Goal: Task Accomplishment & Management: Complete application form

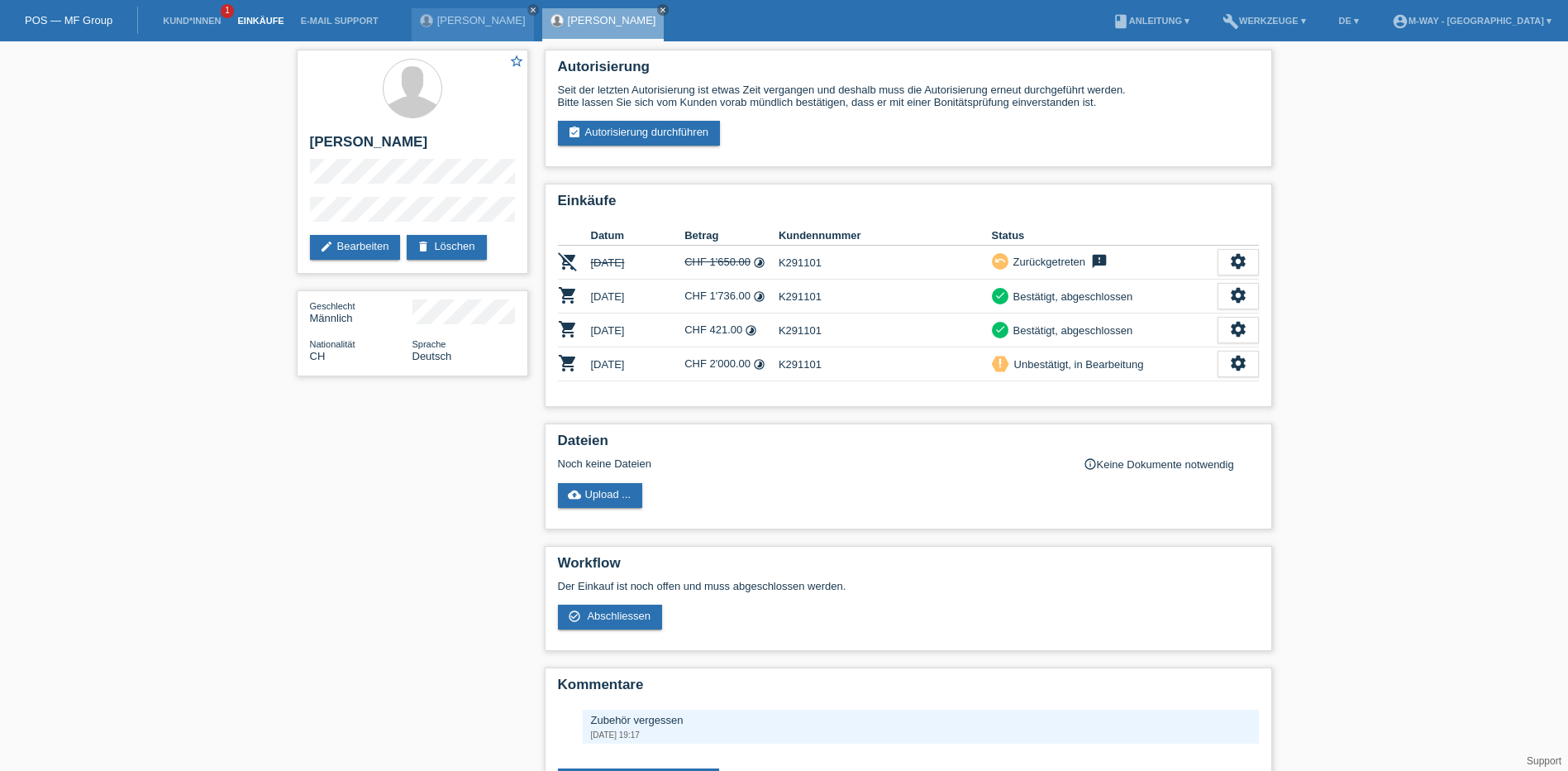
click at [258, 17] on link "Einkäufe" at bounding box center [260, 20] width 63 height 10
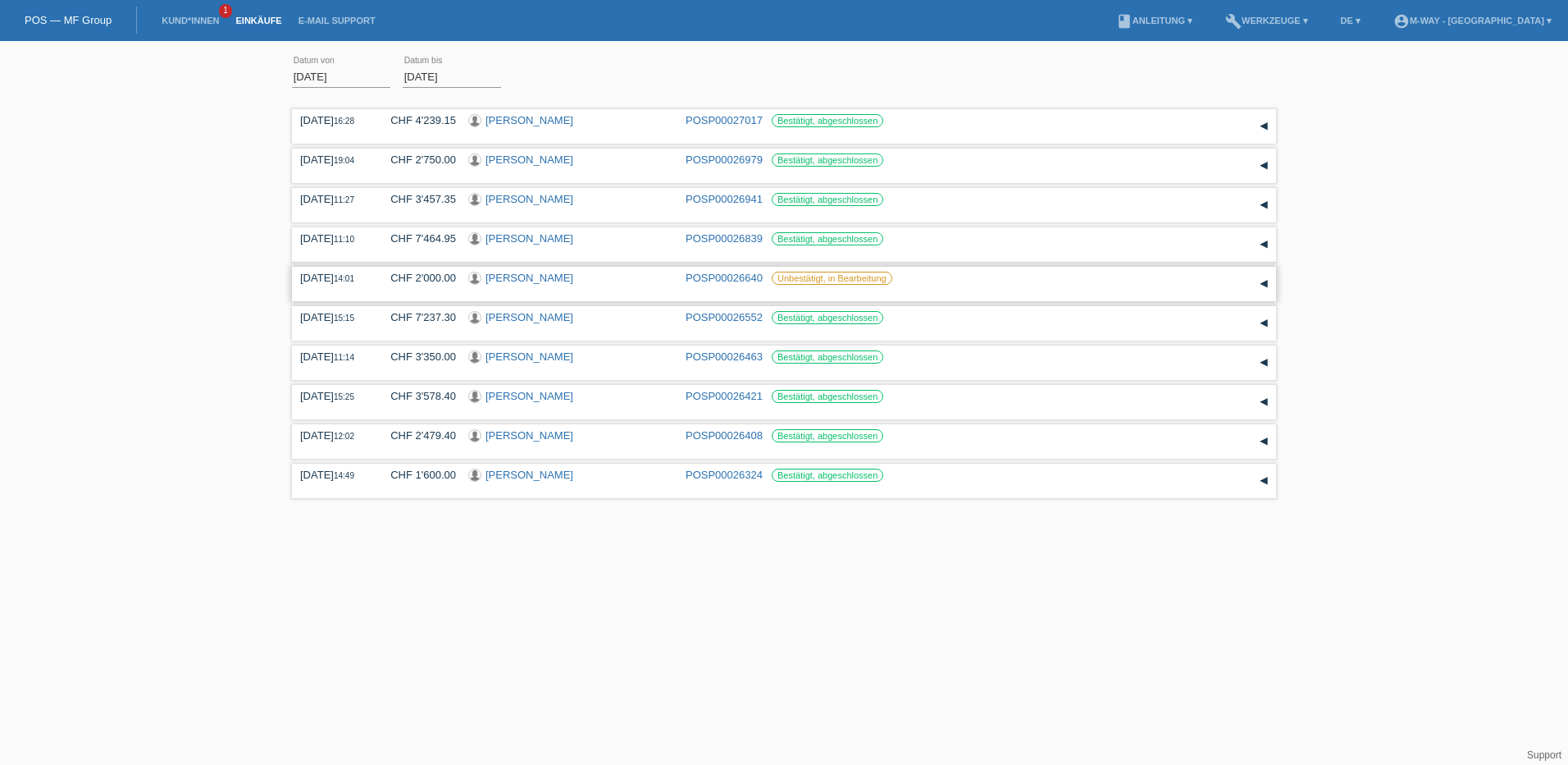
click at [1260, 282] on div "▾" at bounding box center [1264, 284] width 24 height 24
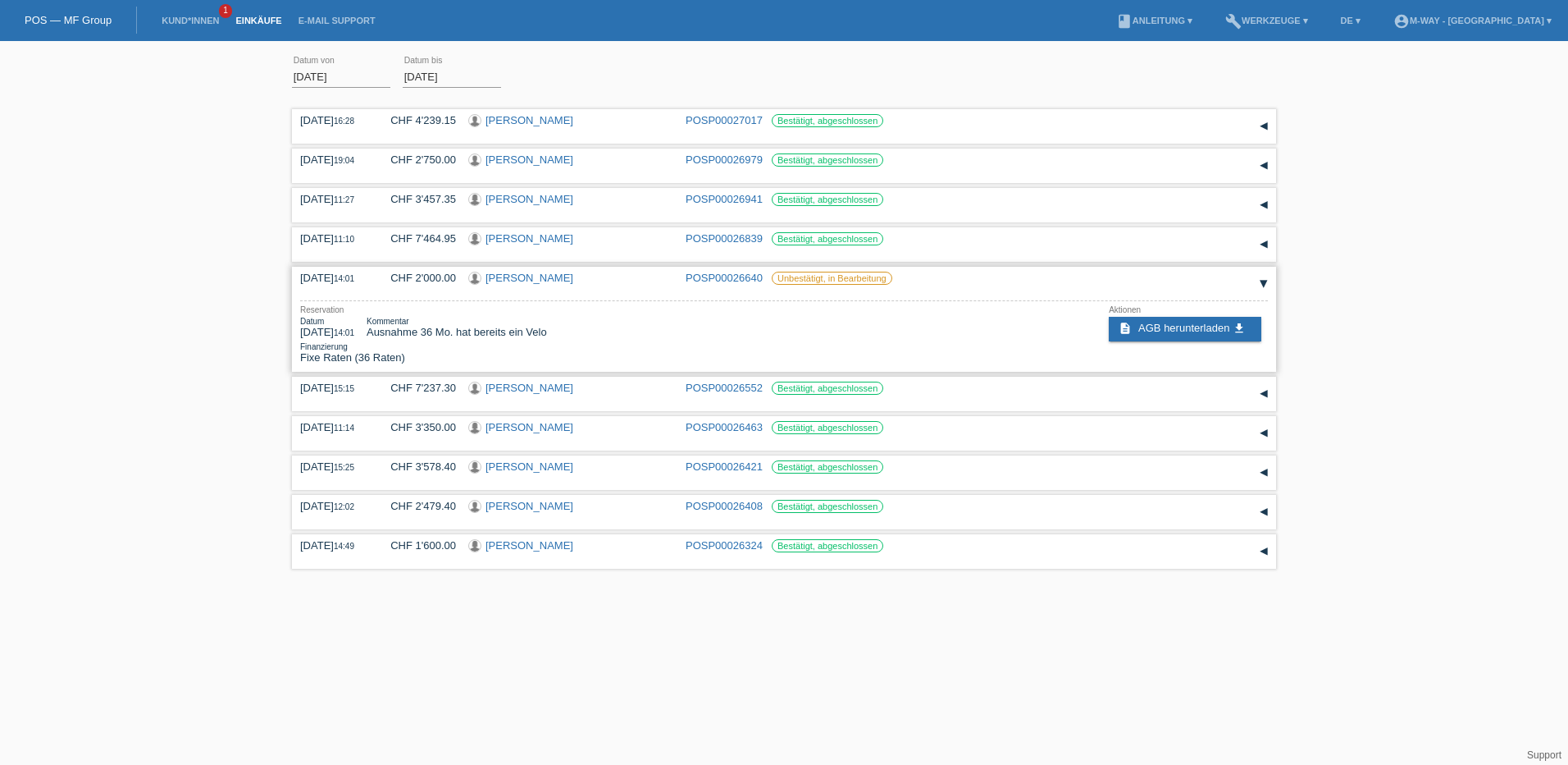
click at [715, 272] on link "POSP00026640" at bounding box center [724, 278] width 77 height 13
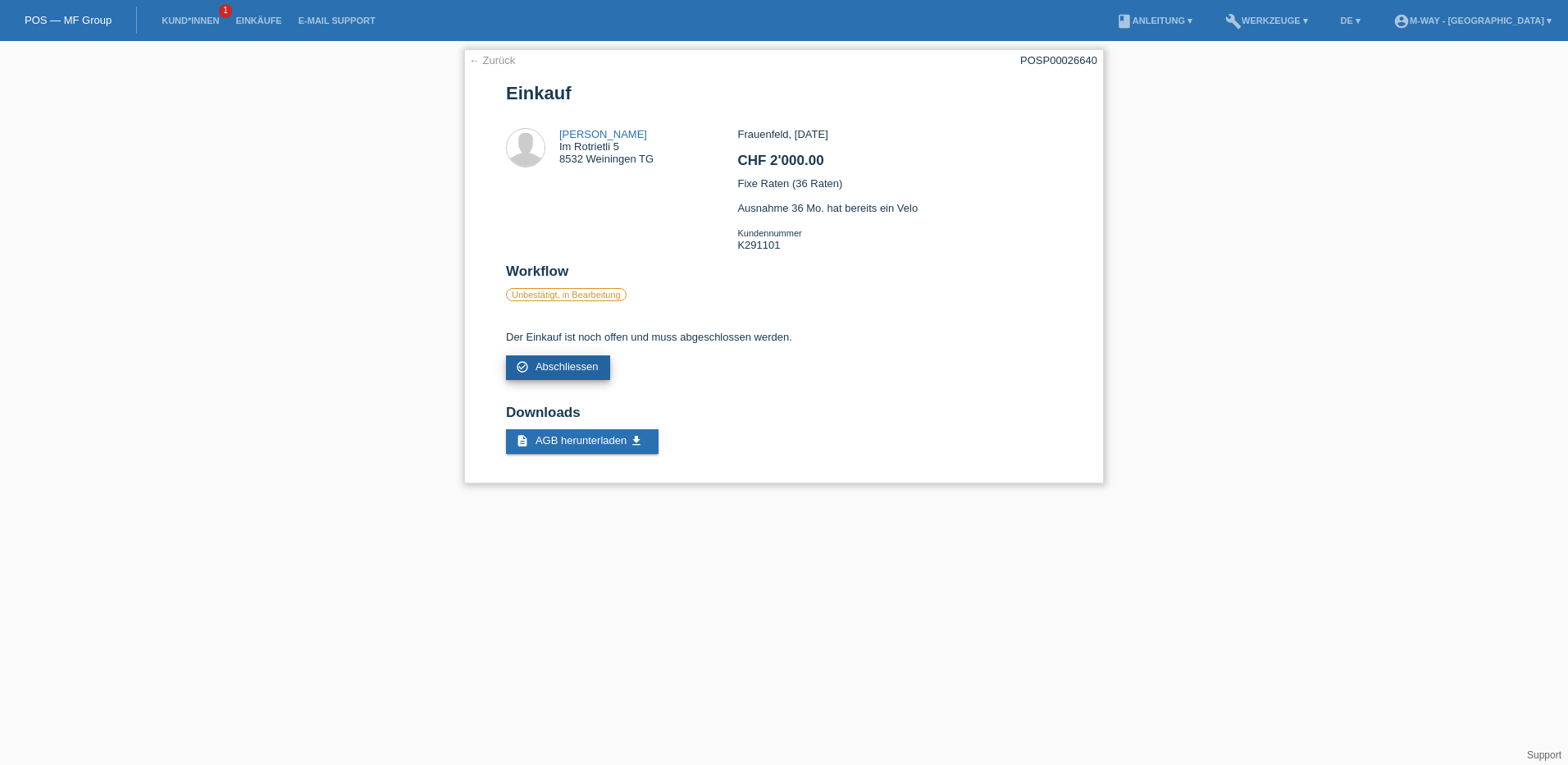
click at [582, 367] on span "Abschliessen" at bounding box center [567, 366] width 63 height 13
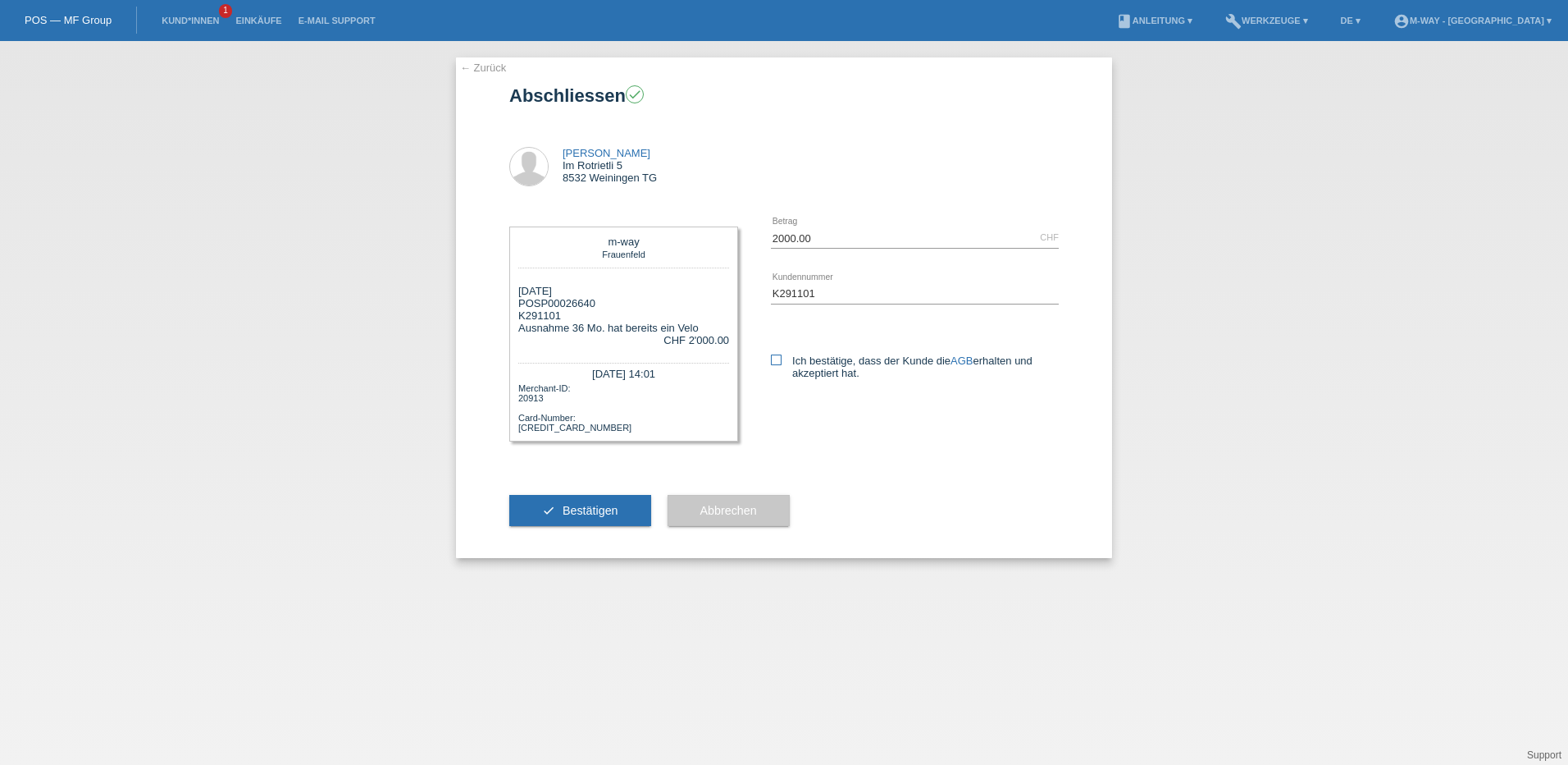
click at [775, 360] on icon at bounding box center [776, 360] width 11 height 11
click at [775, 360] on input "Ich bestätige, dass der Kunde die AGB erhalten und akzeptiert hat." at bounding box center [776, 360] width 11 height 11
checkbox input "true"
click at [611, 507] on span "Bestätigen" at bounding box center [591, 510] width 56 height 13
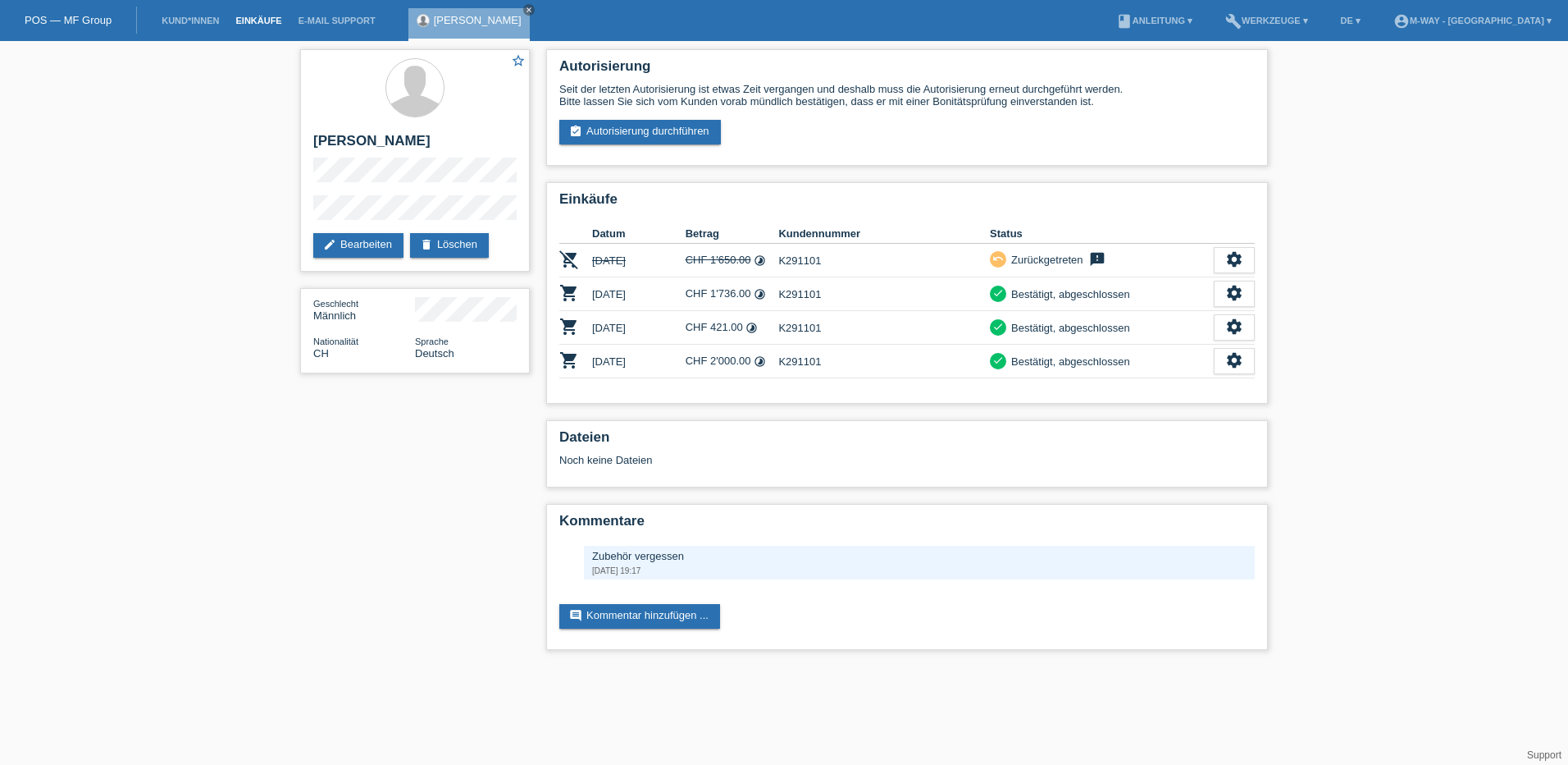
click at [261, 22] on link "Einkäufe" at bounding box center [258, 20] width 63 height 10
